Goal: Find specific page/section: Find specific page/section

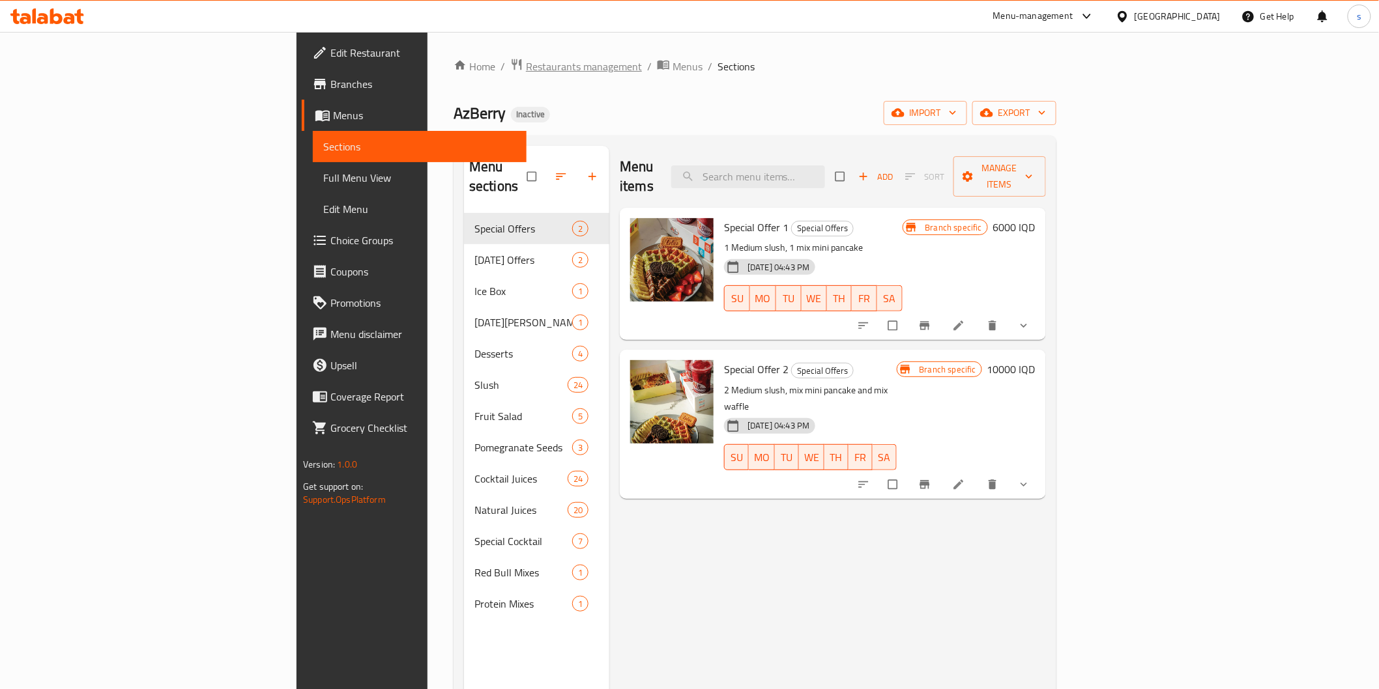
click at [526, 72] on span "Restaurants management" at bounding box center [584, 67] width 116 height 16
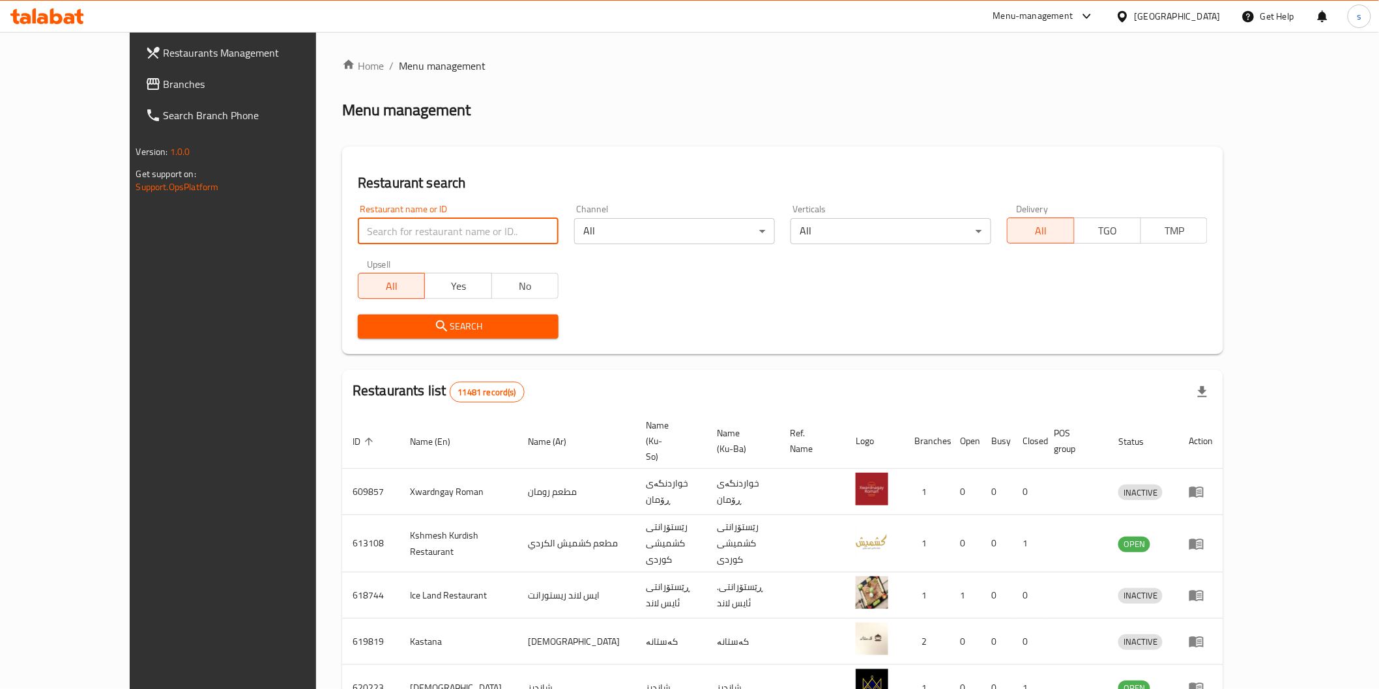
click at [396, 224] on input "search" at bounding box center [458, 231] width 201 height 26
paste input "Bunzy Restaurant"
type input "Bunzy Restaurant"
click button "Search" at bounding box center [458, 327] width 201 height 24
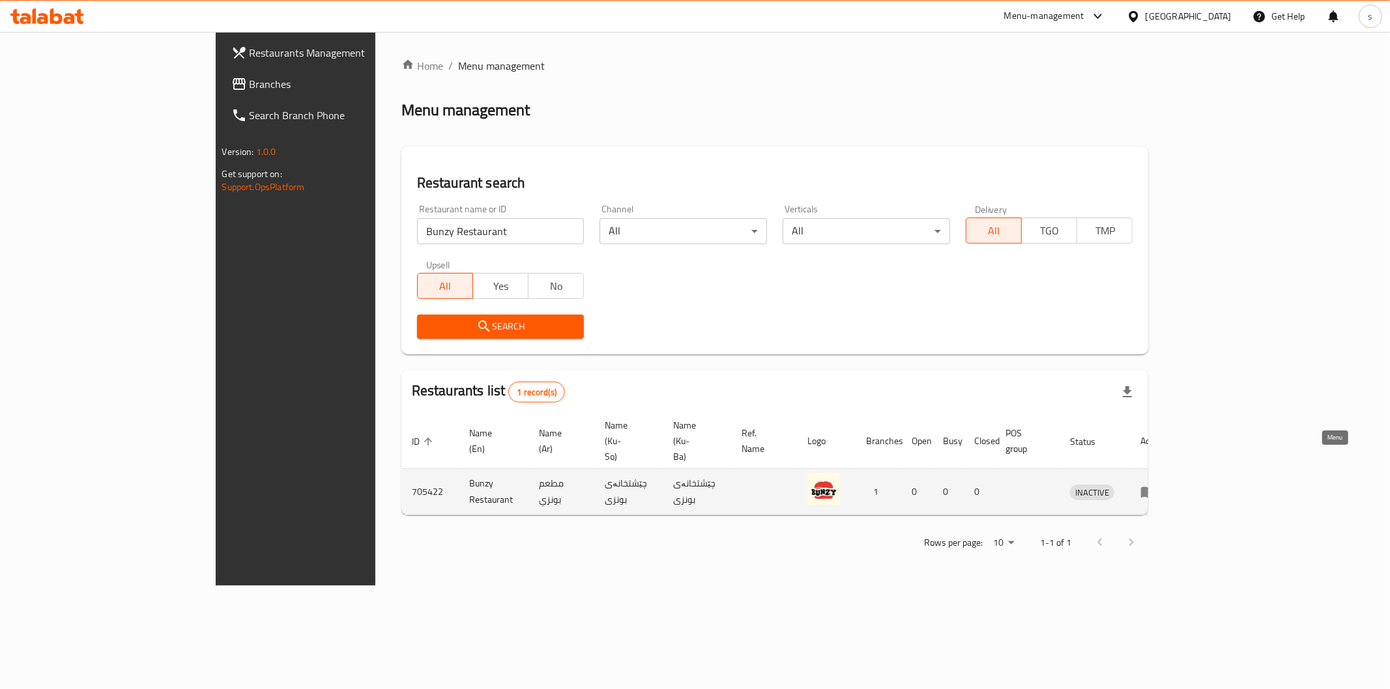
click at [622, 484] on link "enhanced table" at bounding box center [1152, 492] width 24 height 16
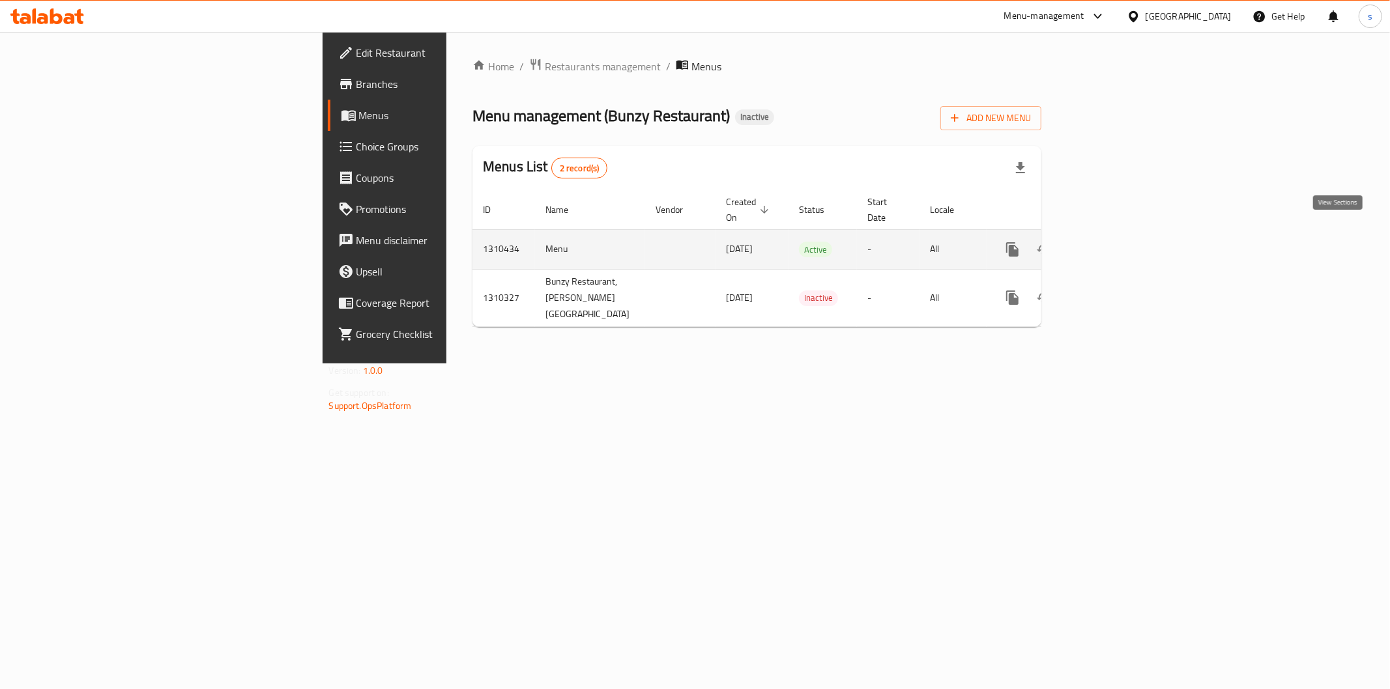
click at [622, 244] on icon "enhanced table" at bounding box center [1107, 250] width 12 height 12
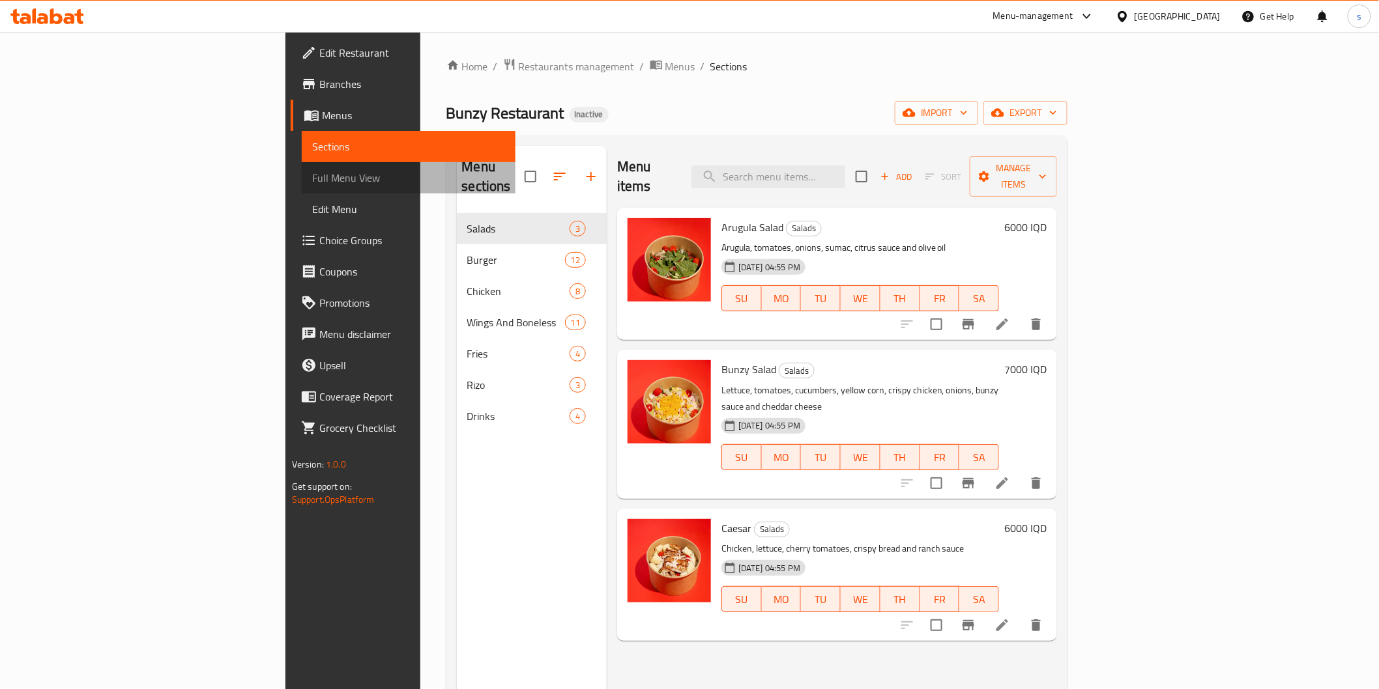
click at [312, 177] on span "Full Menu View" at bounding box center [408, 178] width 193 height 16
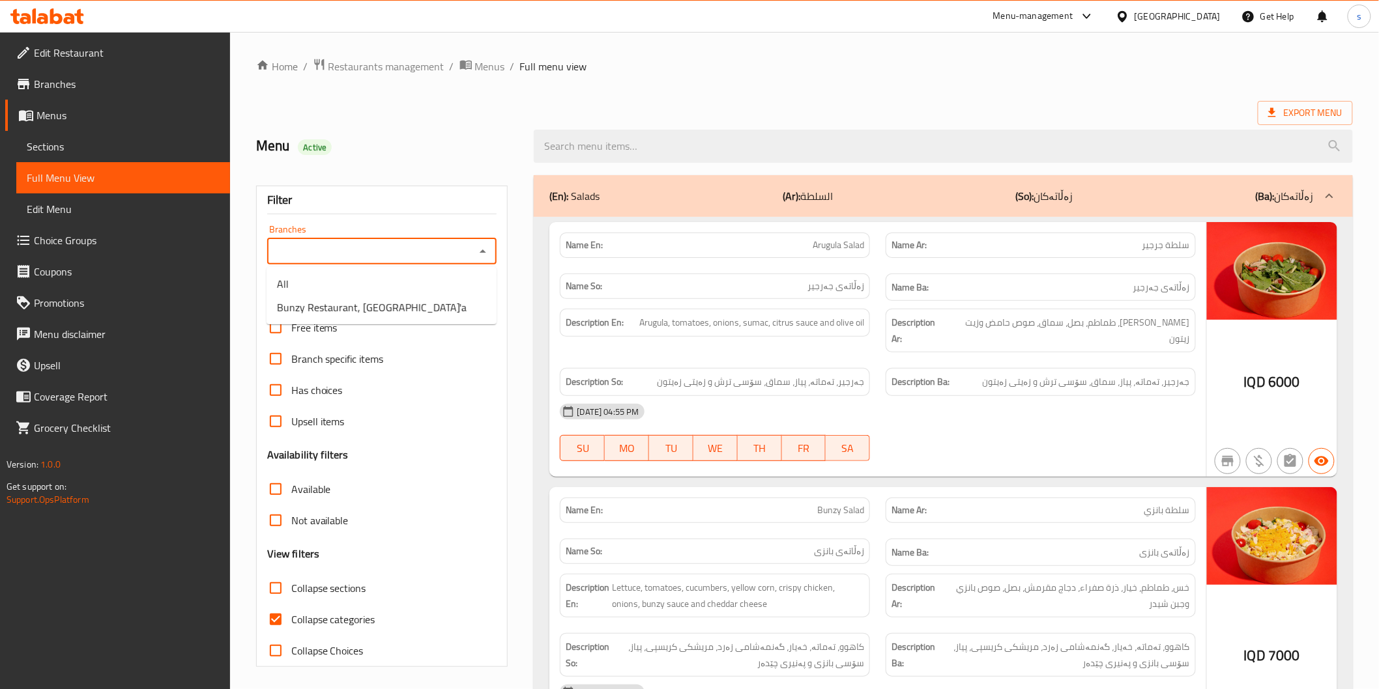
click at [307, 248] on input "Branches" at bounding box center [371, 251] width 201 height 18
click at [315, 300] on span "Bunzy Restaurant, [GEOGRAPHIC_DATA]'a" at bounding box center [372, 308] width 190 height 16
type input "Bunzy Restaurant, [GEOGRAPHIC_DATA]'a"
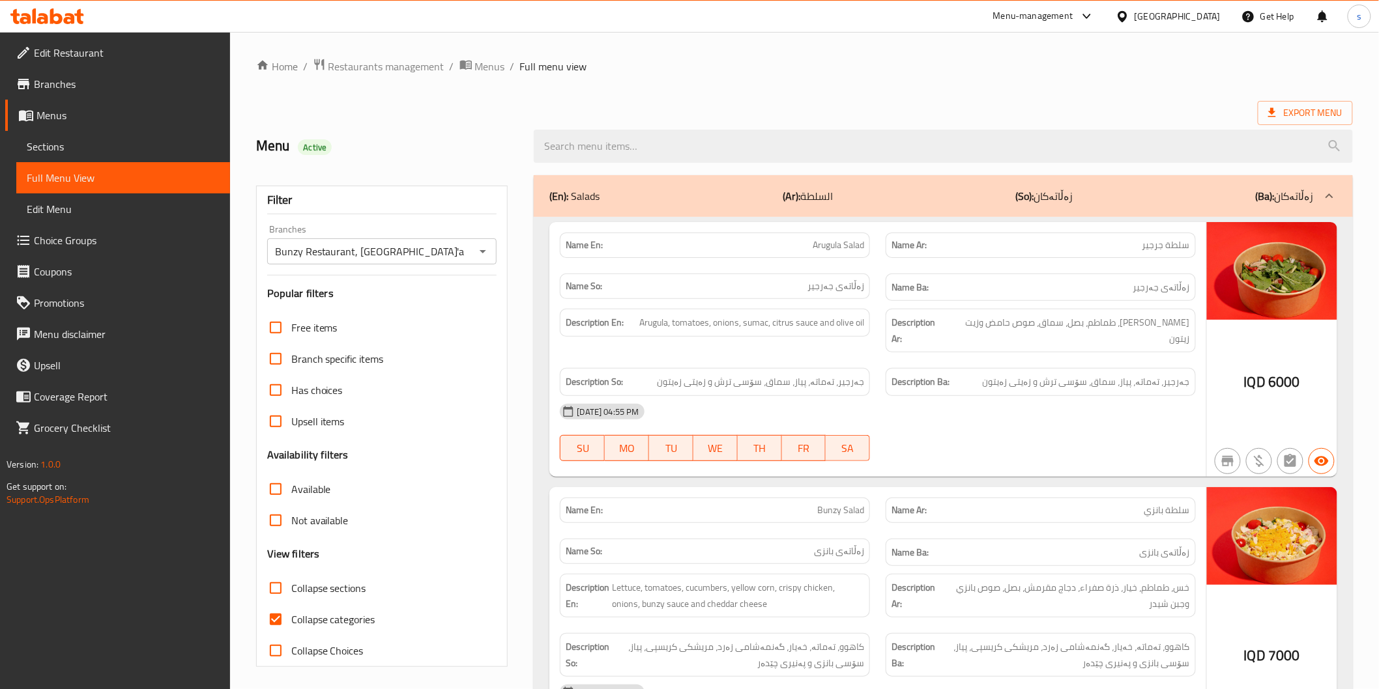
click at [371, 626] on span "Collapse categories" at bounding box center [333, 620] width 84 height 16
click at [291, 626] on input "Collapse categories" at bounding box center [275, 619] width 31 height 31
checkbox input "false"
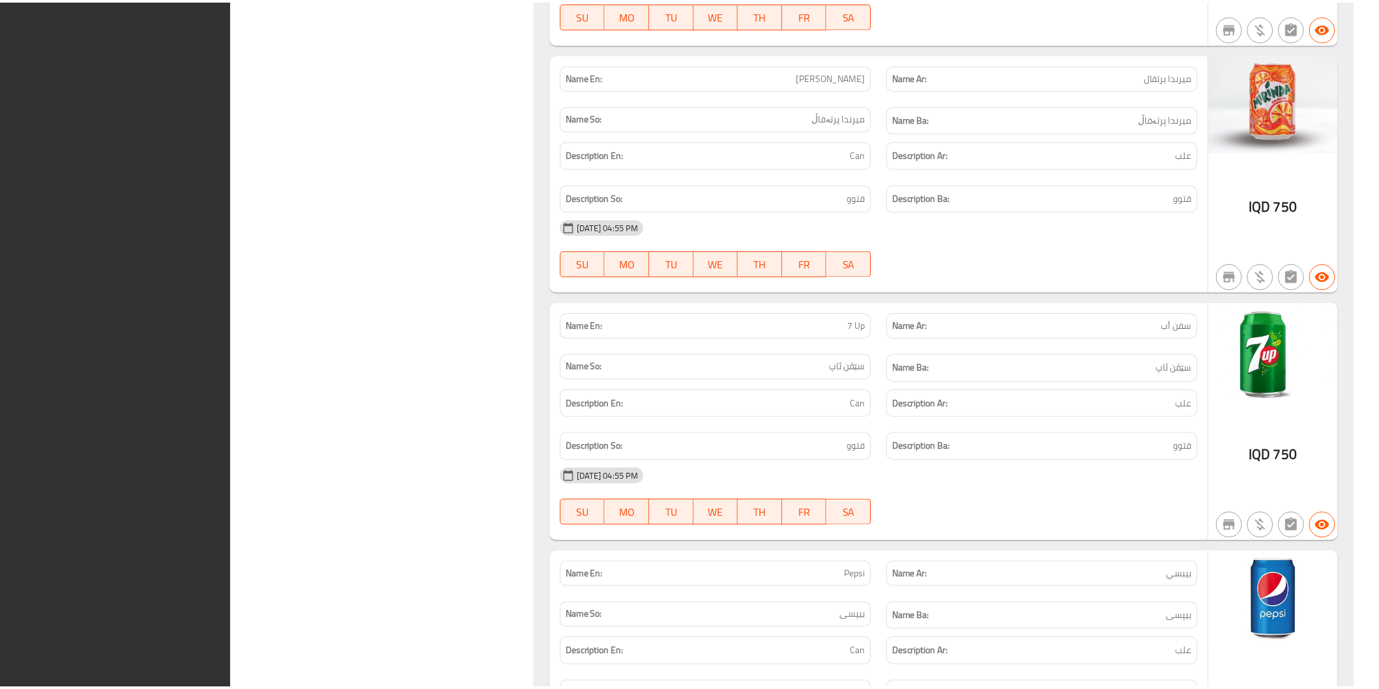
scroll to position [11806, 0]
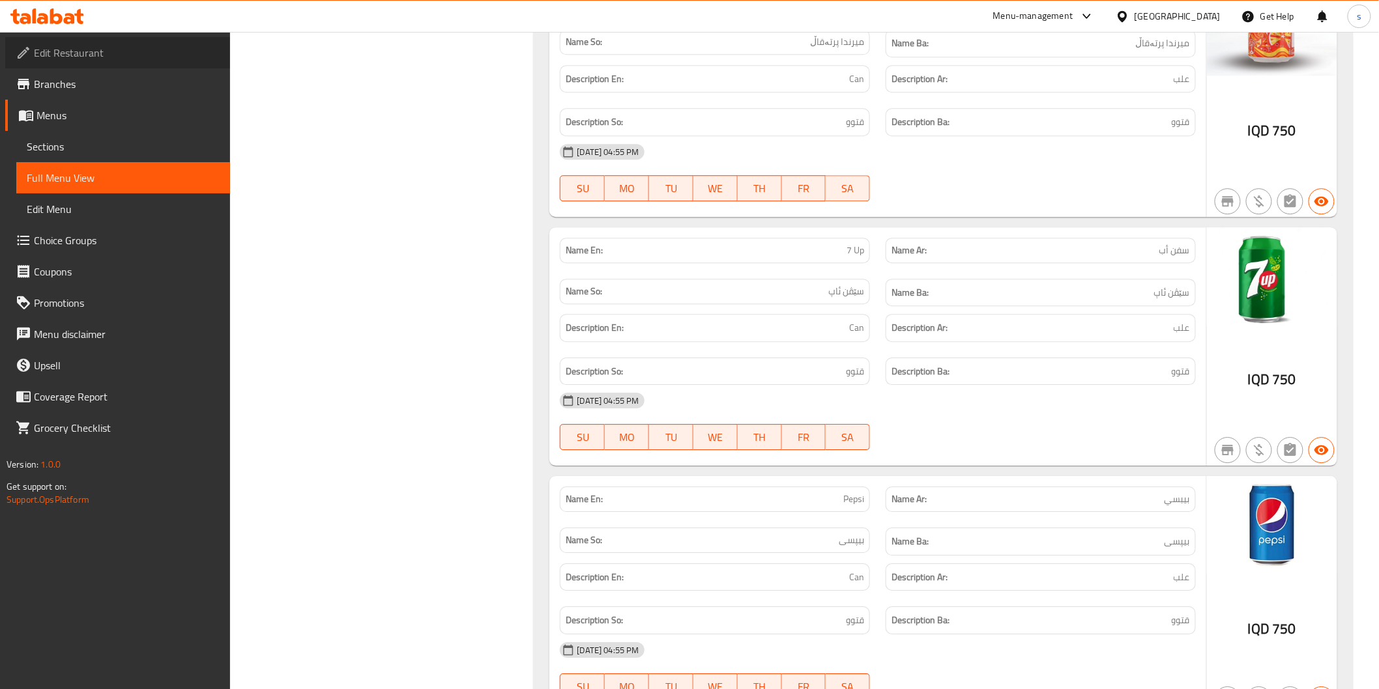
click at [124, 42] on link "Edit Restaurant" at bounding box center [117, 52] width 225 height 31
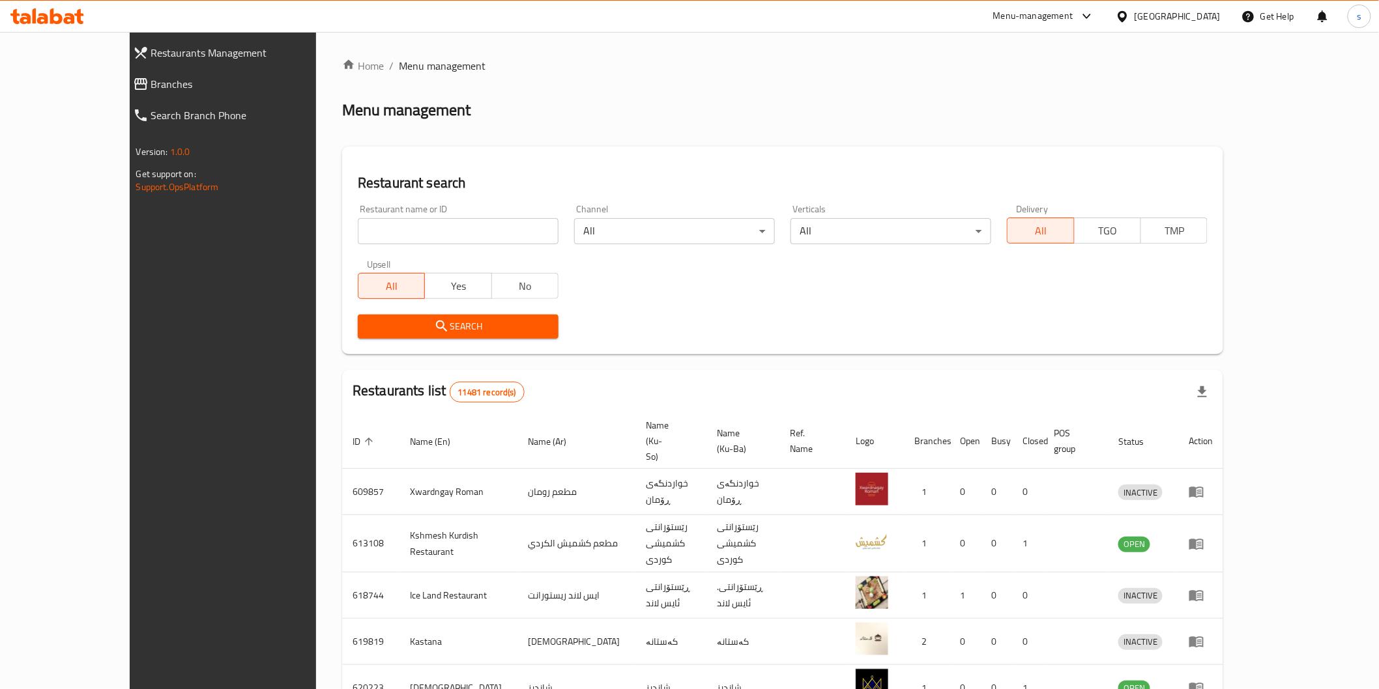
drag, startPoint x: 0, startPoint y: 0, endPoint x: 384, endPoint y: 231, distance: 448.7
click at [384, 231] on input "search" at bounding box center [458, 231] width 201 height 26
paste input "Pizza Khan Al Aresh"
type input "Pizza Khan Al Aresh"
click button "Search" at bounding box center [458, 327] width 201 height 24
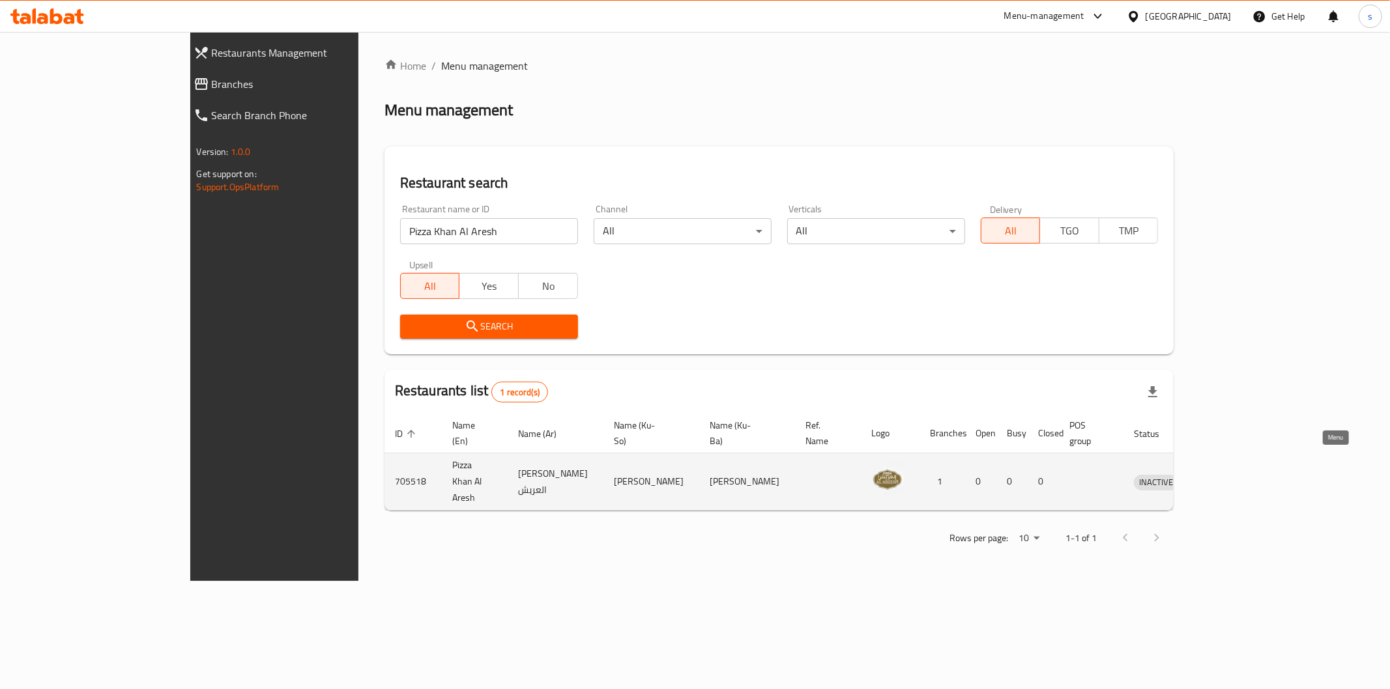
click at [1217, 480] on icon "enhanced table" at bounding box center [1215, 482] width 5 height 5
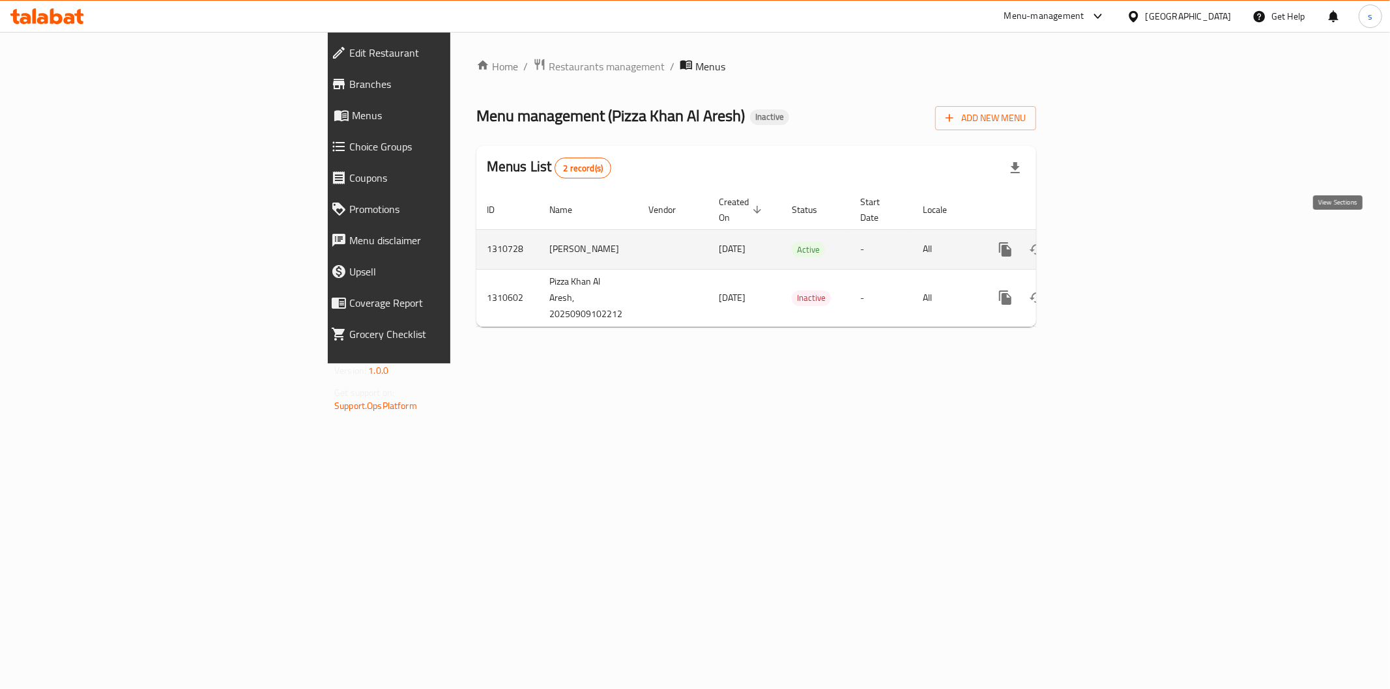
click at [1115, 239] on link "enhanced table" at bounding box center [1099, 249] width 31 height 31
